Goal: Task Accomplishment & Management: Manage account settings

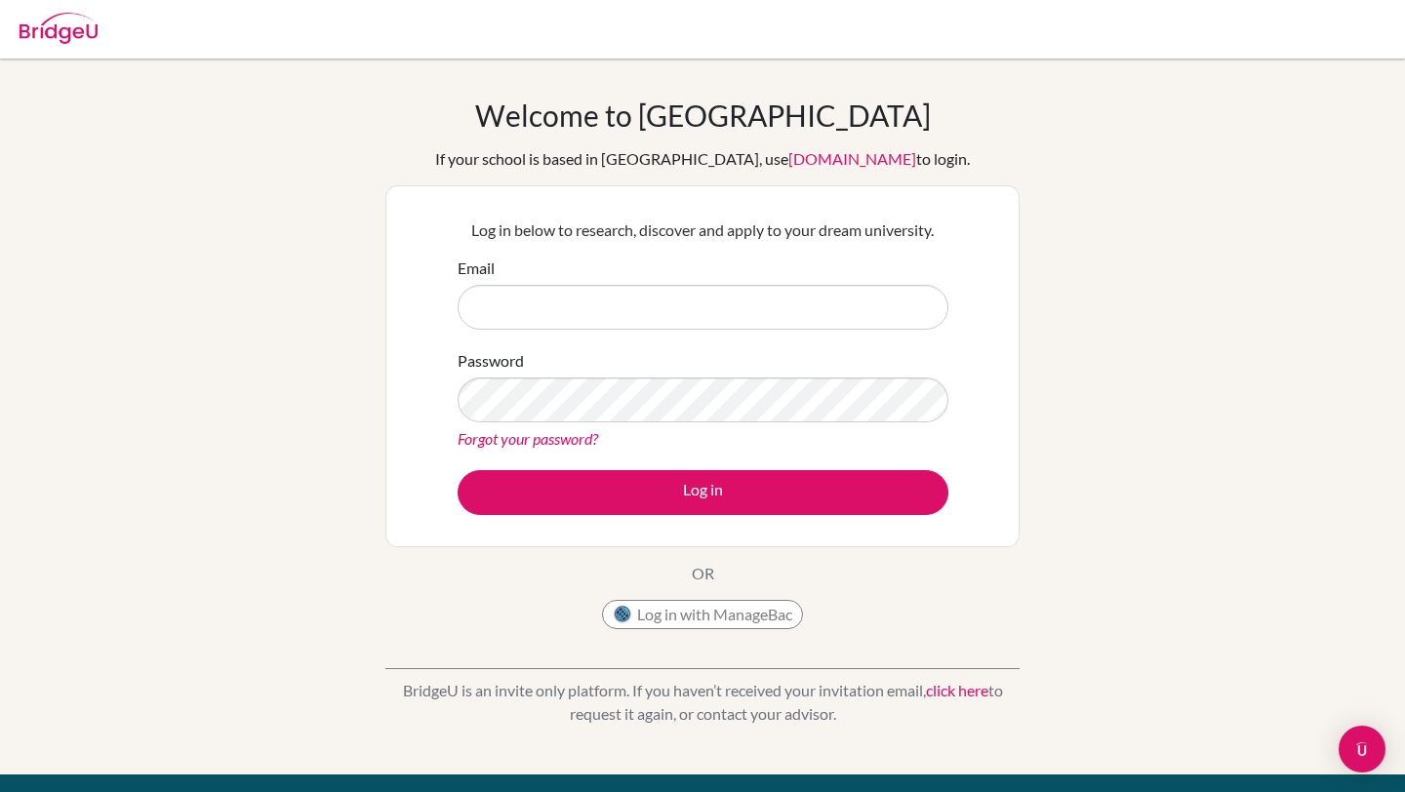
click at [735, 611] on button "Log in with ManageBac" at bounding box center [702, 614] width 201 height 29
click at [951, 697] on link "click here" at bounding box center [957, 690] width 62 height 19
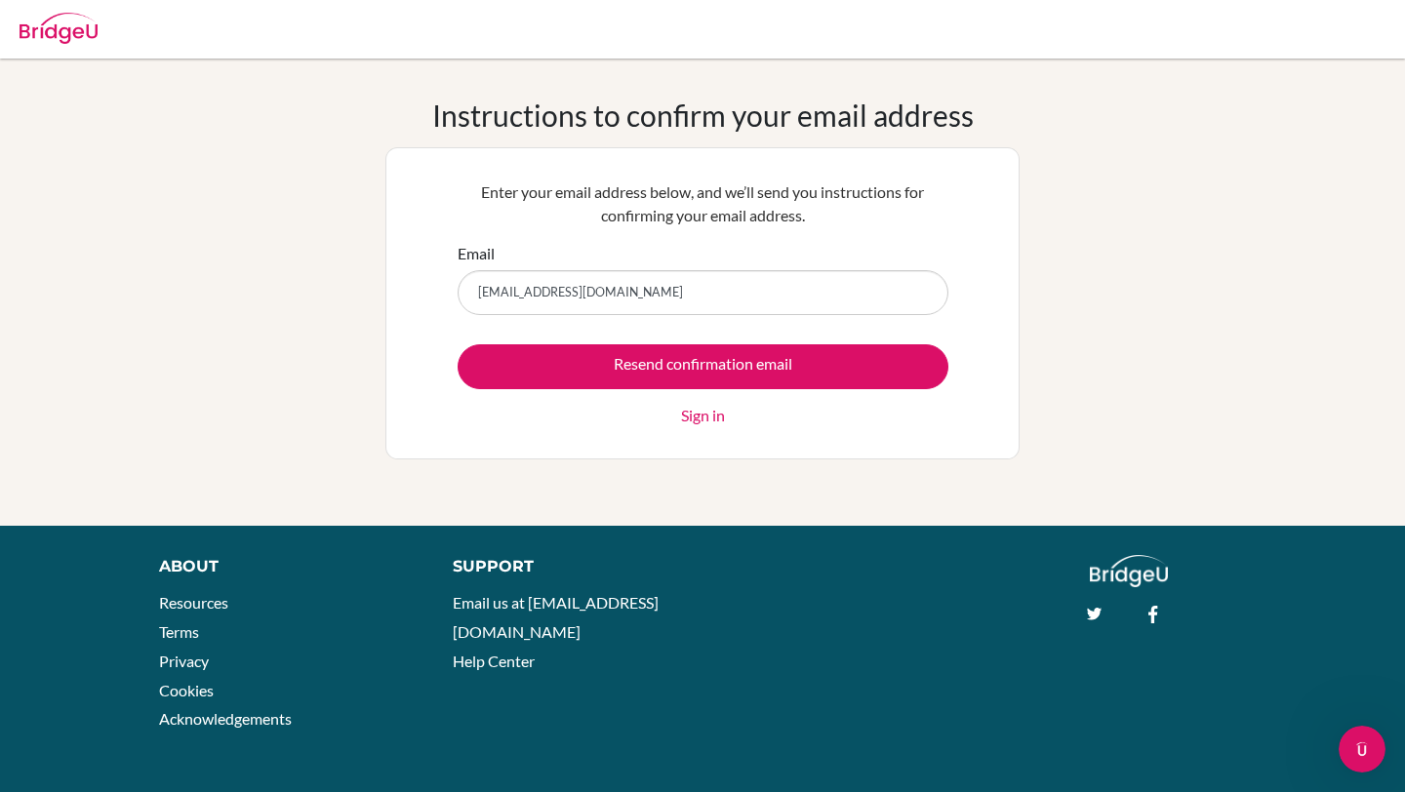
type input "DIAB230386@diabstudents.com"
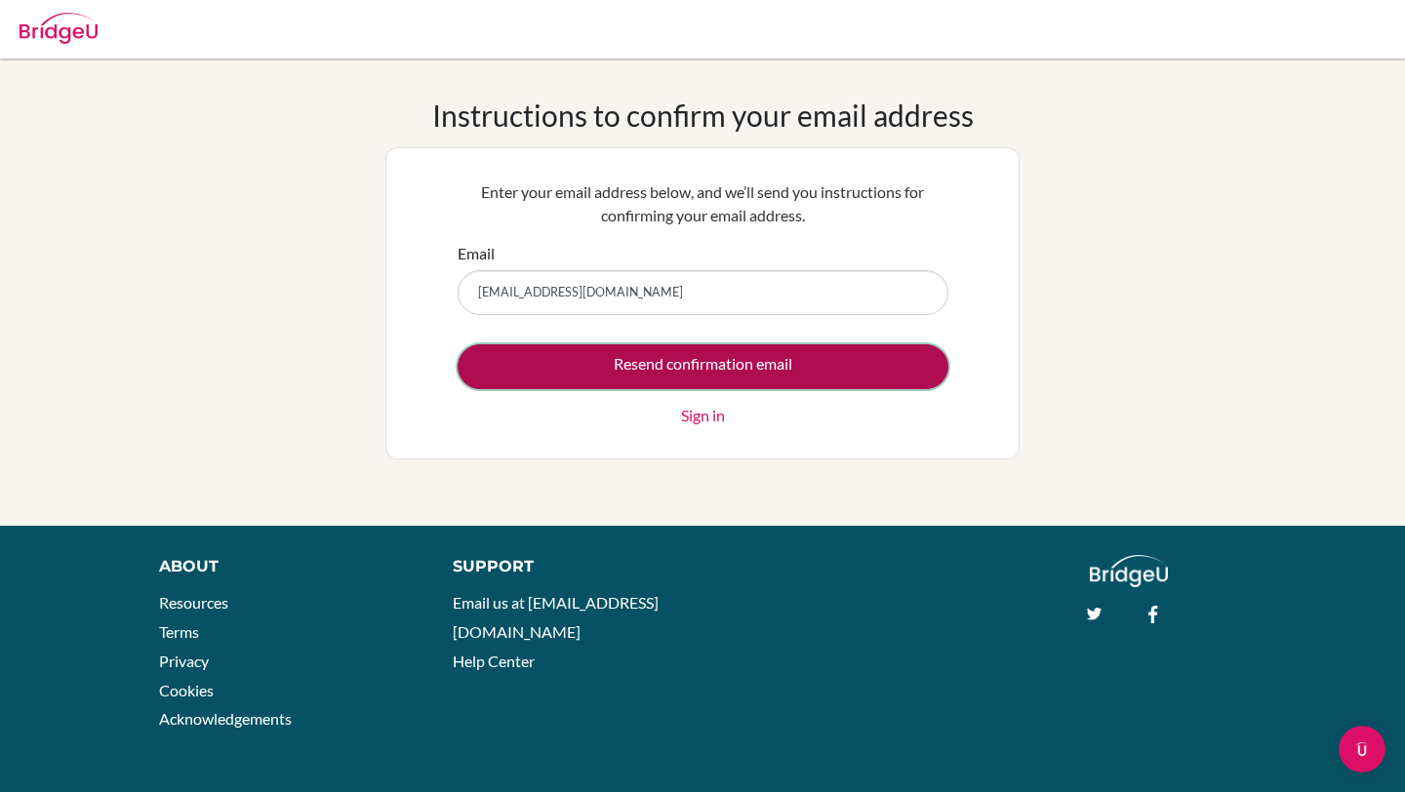
click at [594, 372] on input "Resend confirmation email" at bounding box center [703, 366] width 491 height 45
